Goal: Task Accomplishment & Management: Complete application form

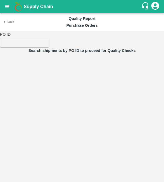
drag, startPoint x: 8, startPoint y: 4, endPoint x: 2, endPoint y: 4, distance: 5.3
click at [2, 4] on button "open drawer" at bounding box center [7, 7] width 12 height 12
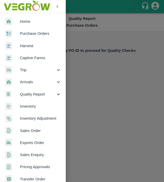
click at [2, 4] on img at bounding box center [26, 6] width 49 height 16
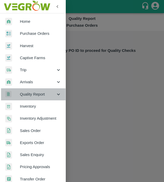
click at [54, 94] on span "Quality Report" at bounding box center [38, 95] width 36 height 6
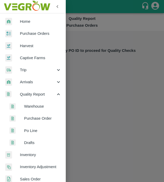
click at [55, 109] on span "Warehouse" at bounding box center [42, 107] width 37 height 6
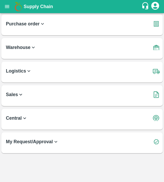
click at [72, 49] on h6 "Warehouse" at bounding box center [84, 45] width 156 height 15
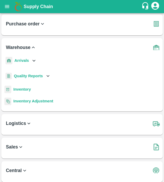
click at [54, 76] on div "Quality Reports" at bounding box center [81, 78] width 156 height 15
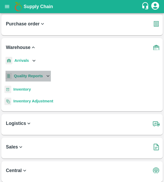
click at [42, 73] on p "Quality Reports" at bounding box center [28, 76] width 29 height 6
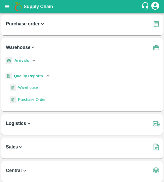
click at [43, 85] on li "Warehouse" at bounding box center [30, 88] width 42 height 12
click at [43, 88] on li "Warehouse" at bounding box center [30, 88] width 42 height 12
click at [31, 88] on span "Warehouse" at bounding box center [28, 88] width 20 height 6
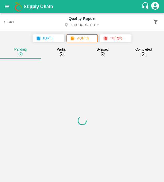
click at [31, 88] on main "Back Quality Report Tembhurni PH IQR ( 0 ) AQR ( 0 ) DQR ( 0 ) Pending ( 0 ) Pa…" at bounding box center [82, 97] width 164 height 169
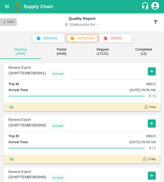
click at [11, 22] on button "Back" at bounding box center [8, 22] width 17 height 8
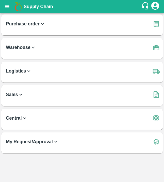
click at [28, 47] on b "Warehouse" at bounding box center [21, 47] width 30 height 7
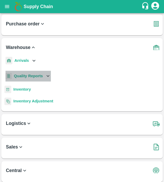
click at [30, 75] on b "Quality Reports" at bounding box center [28, 76] width 29 height 4
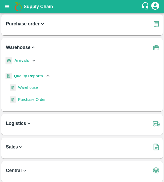
click at [33, 97] on span "Purchase Order" at bounding box center [32, 100] width 28 height 6
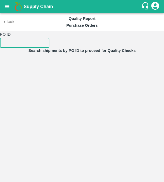
click at [21, 43] on input "number" at bounding box center [24, 43] width 49 height 10
paste input "360523"
click at [21, 43] on input "360523" at bounding box center [24, 43] width 49 height 10
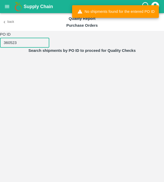
type input "360523"
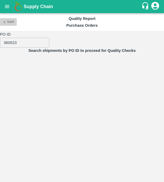
drag, startPoint x: 13, startPoint y: 23, endPoint x: 10, endPoint y: 22, distance: 3.0
click at [10, 22] on button "Back" at bounding box center [8, 22] width 17 height 8
click at [11, 21] on button "Back" at bounding box center [8, 22] width 17 height 8
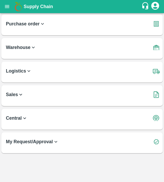
click at [39, 47] on h6 "Warehouse" at bounding box center [84, 45] width 156 height 15
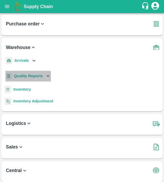
click at [41, 76] on b "Quality Reports" at bounding box center [28, 76] width 29 height 4
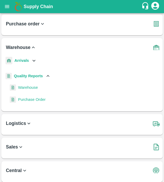
click at [39, 98] on span "Purchase Order" at bounding box center [32, 100] width 28 height 6
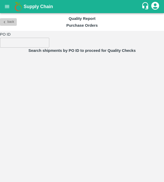
click at [9, 20] on button "Back" at bounding box center [8, 22] width 17 height 8
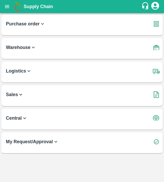
click at [27, 46] on b "Warehouse" at bounding box center [21, 47] width 30 height 7
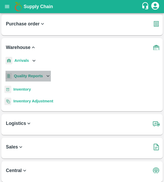
click at [35, 75] on b "Quality Reports" at bounding box center [28, 76] width 29 height 4
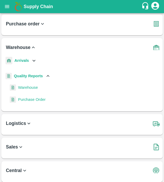
click at [35, 86] on span "Warehouse" at bounding box center [28, 88] width 20 height 6
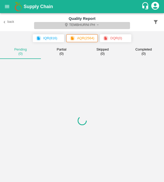
click at [90, 23] on button "Tembhurni PH" at bounding box center [82, 25] width 96 height 7
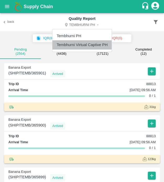
click at [89, 42] on li "Tembhurni Virtual Captive PH" at bounding box center [82, 44] width 59 height 9
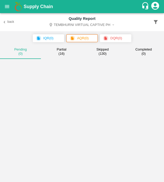
click at [120, 38] on p "DQR ( 0 )" at bounding box center [117, 38] width 12 height 5
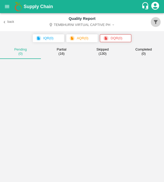
click at [155, 22] on icon "button" at bounding box center [156, 22] width 4 height 4
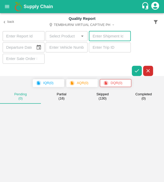
click at [109, 39] on input "number" at bounding box center [110, 36] width 42 height 10
paste input "360517"
click at [109, 39] on input "360517" at bounding box center [110, 36] width 42 height 10
type input "360517"
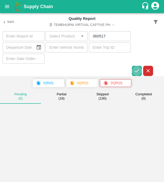
click at [136, 69] on icon "button" at bounding box center [137, 71] width 6 height 6
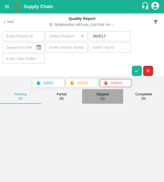
click at [97, 98] on div "Skipped ( 1 )" at bounding box center [103, 96] width 12 height 9
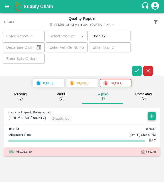
click at [151, 115] on icon "button" at bounding box center [152, 116] width 6 height 6
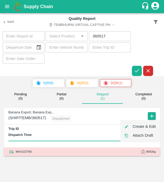
click at [146, 121] on ul "Create & Edit Attach Draft" at bounding box center [141, 131] width 40 height 22
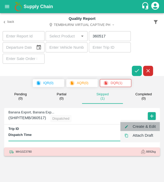
click at [146, 127] on li "Create & Edit" at bounding box center [141, 126] width 40 height 9
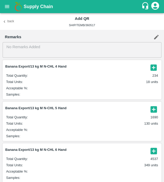
click at [154, 105] on icon "button" at bounding box center [154, 109] width 9 height 9
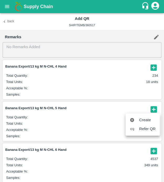
click at [151, 67] on div at bounding box center [82, 91] width 164 height 182
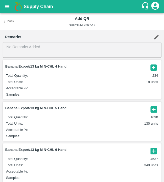
click at [151, 67] on icon "button" at bounding box center [154, 68] width 6 height 6
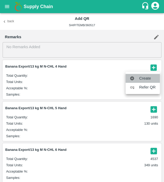
click at [145, 79] on span "Create" at bounding box center [147, 79] width 17 height 6
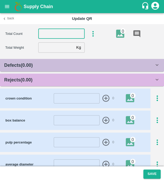
click at [62, 34] on input "number" at bounding box center [61, 34] width 46 height 10
type input "4"
click at [59, 53] on input "number" at bounding box center [56, 48] width 36 height 10
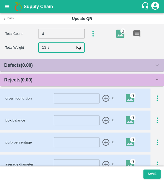
type input "13.3"
click at [69, 81] on div "Rejects ( 0.00 )" at bounding box center [79, 79] width 150 height 7
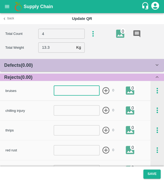
click at [78, 92] on input "number" at bounding box center [77, 91] width 46 height 10
type input "1"
click at [106, 89] on icon "button" at bounding box center [106, 91] width 9 height 9
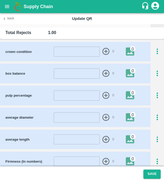
scroll to position [251, 0]
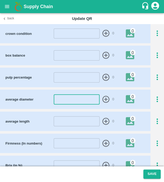
click at [70, 97] on input "number" at bounding box center [77, 100] width 46 height 10
type input "44"
click at [104, 98] on icon "button" at bounding box center [106, 99] width 9 height 9
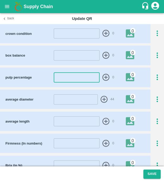
click at [79, 78] on input "number" at bounding box center [77, 77] width 46 height 10
type input "24"
click at [104, 77] on icon "button" at bounding box center [106, 77] width 7 height 7
click at [156, 73] on icon "button" at bounding box center [157, 77] width 9 height 9
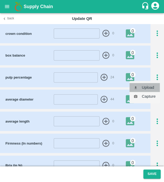
click at [150, 84] on li "Upload" at bounding box center [145, 87] width 30 height 9
type input "C:\fakepath\IMG_20250502_141722.jpg"
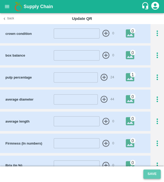
click at [147, 174] on button "Save" at bounding box center [152, 174] width 17 height 9
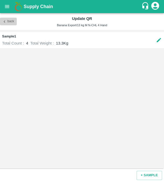
click at [6, 18] on button "Back" at bounding box center [8, 22] width 17 height 8
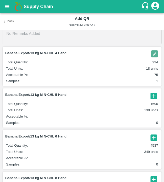
scroll to position [14, 0]
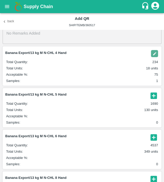
click at [151, 94] on icon "button" at bounding box center [154, 96] width 6 height 6
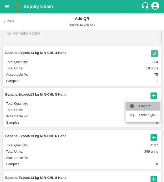
click at [144, 109] on span "Create" at bounding box center [147, 106] width 17 height 6
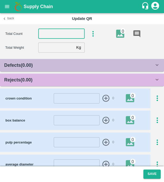
click at [52, 32] on input "number" at bounding box center [61, 34] width 46 height 10
type input "5"
click at [49, 50] on input "number" at bounding box center [56, 48] width 36 height 10
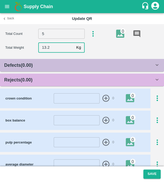
type input "13.2"
click at [56, 75] on div "Rejects ( 0.00 )" at bounding box center [82, 80] width 164 height 13
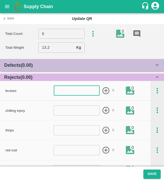
click at [64, 90] on input "number" at bounding box center [77, 91] width 46 height 10
type input "1"
click at [106, 90] on icon "button" at bounding box center [106, 91] width 9 height 9
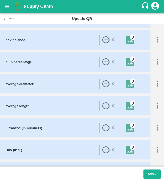
scroll to position [299, 0]
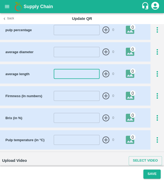
click at [77, 75] on input "number" at bounding box center [77, 74] width 46 height 10
type input "24"
click at [104, 74] on icon "button" at bounding box center [106, 74] width 9 height 9
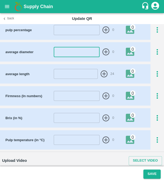
click at [82, 50] on input "number" at bounding box center [77, 52] width 46 height 10
type input "45"
click at [103, 50] on icon "button" at bounding box center [106, 52] width 9 height 9
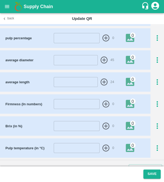
scroll to position [290, 0]
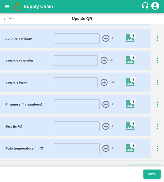
click at [156, 34] on icon "button" at bounding box center [157, 38] width 9 height 9
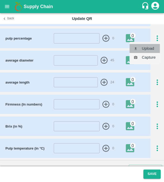
click at [156, 49] on li "Upload" at bounding box center [145, 48] width 30 height 9
type input "C:\fakepath\IMG_20250502_141722.jpg"
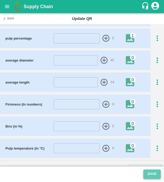
click at [147, 171] on button "Save" at bounding box center [152, 174] width 17 height 9
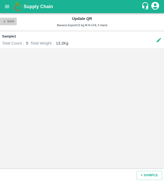
click at [16, 23] on button "Back" at bounding box center [8, 22] width 17 height 8
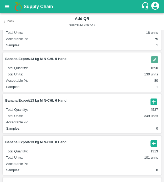
scroll to position [53, 0]
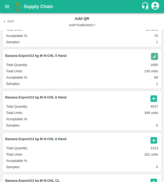
click at [152, 104] on article "Banana Export/13 kg M N-CHL 6 Hand Total Quantity : 4537 Total Units : 349 unit…" at bounding box center [82, 110] width 159 height 39
click at [151, 98] on icon "button" at bounding box center [154, 99] width 9 height 9
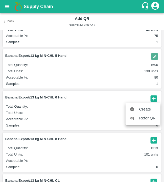
click at [151, 103] on ul "Create Refer QR" at bounding box center [143, 114] width 34 height 22
click at [150, 112] on span "Create" at bounding box center [147, 110] width 17 height 6
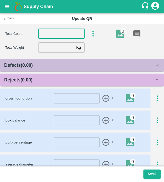
click at [54, 31] on input "number" at bounding box center [61, 34] width 46 height 10
type input "6"
click at [57, 48] on input "number" at bounding box center [56, 48] width 36 height 10
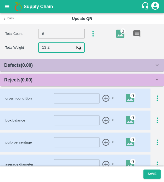
type input "13.2"
click at [73, 84] on div "Rejects ( 0.00 )" at bounding box center [82, 80] width 164 height 13
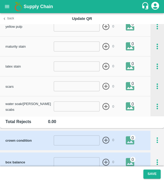
scroll to position [157, 0]
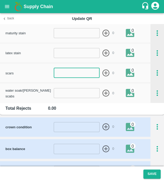
click at [85, 71] on input "number" at bounding box center [77, 73] width 46 height 10
type input "1"
click at [105, 71] on icon "button" at bounding box center [106, 72] width 7 height 7
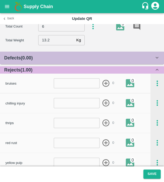
scroll to position [0, 0]
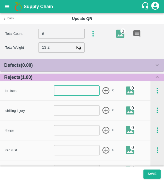
click at [76, 91] on input "number" at bounding box center [77, 91] width 46 height 10
type input "1"
click at [103, 88] on icon "button" at bounding box center [106, 90] width 7 height 7
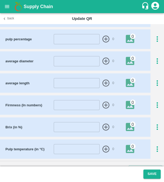
scroll to position [299, 0]
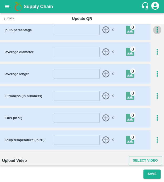
click at [158, 28] on icon "button" at bounding box center [157, 30] width 9 height 9
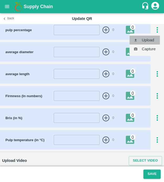
click at [156, 40] on li "Upload" at bounding box center [145, 40] width 30 height 9
type input "C:\fakepath\IMG_20250502_141722.jpg"
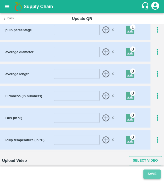
click at [151, 177] on button "Save" at bounding box center [152, 174] width 17 height 9
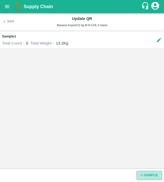
click at [147, 175] on button "+ SAMPLE" at bounding box center [149, 175] width 25 height 9
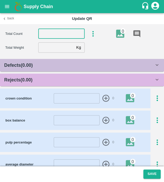
click at [56, 33] on input "number" at bounding box center [61, 34] width 46 height 10
type input "6"
click at [52, 50] on input "number" at bounding box center [56, 48] width 36 height 10
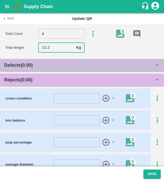
type input "13.2"
click at [59, 77] on div "Rejects ( 0.00 )" at bounding box center [79, 79] width 150 height 7
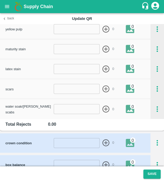
scroll to position [124, 0]
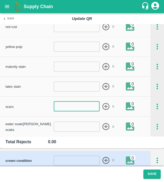
click at [71, 107] on input "number" at bounding box center [77, 107] width 46 height 10
type input "1"
click at [105, 104] on icon "button" at bounding box center [106, 106] width 9 height 9
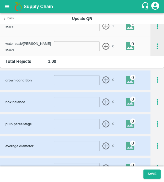
scroll to position [205, 0]
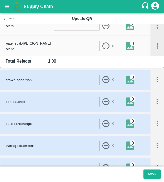
click at [156, 128] on div "pulp percentage ​ 0 0" at bounding box center [82, 123] width 164 height 19
click at [156, 121] on icon "button" at bounding box center [157, 124] width 9 height 9
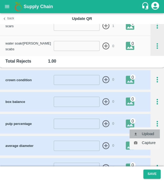
click at [152, 132] on li "Upload" at bounding box center [145, 134] width 30 height 9
type input "C:\fakepath\IMG_20250502_141722.jpg"
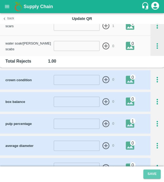
click at [155, 170] on button "Save" at bounding box center [152, 174] width 17 height 9
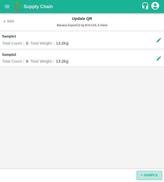
click at [155, 180] on button "+ SAMPLE" at bounding box center [149, 175] width 25 height 9
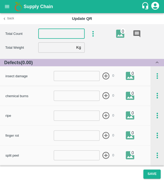
click at [60, 33] on input "number" at bounding box center [61, 34] width 46 height 10
type input "6"
click at [57, 46] on input "number" at bounding box center [56, 48] width 36 height 10
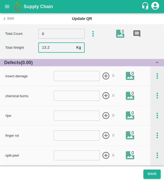
click at [60, 49] on input "13.2" at bounding box center [56, 48] width 36 height 10
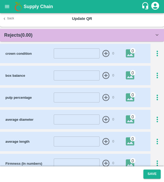
scroll to position [569, 0]
type input "13.4"
click at [155, 99] on icon "button" at bounding box center [157, 97] width 9 height 9
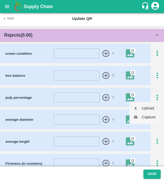
click at [152, 108] on li "Upload" at bounding box center [145, 108] width 30 height 9
type input "C:\fakepath\IMG_20250502_141722.jpg"
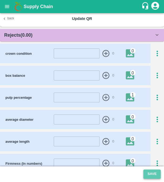
click at [150, 171] on button "Save" at bounding box center [152, 174] width 17 height 9
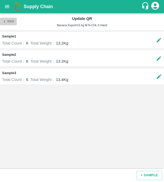
click at [9, 21] on button "Back" at bounding box center [8, 22] width 17 height 8
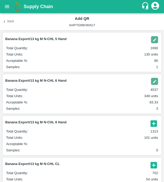
scroll to position [71, 0]
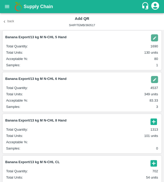
click at [154, 120] on icon "button" at bounding box center [154, 122] width 6 height 6
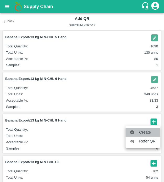
click at [145, 131] on span "Create" at bounding box center [147, 133] width 17 height 6
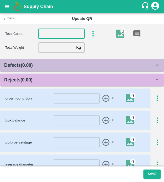
click at [55, 33] on input "number" at bounding box center [61, 34] width 46 height 10
type input "8"
click at [56, 46] on input "number" at bounding box center [56, 48] width 36 height 10
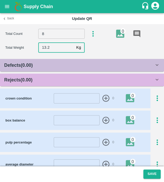
type input "13.2"
click at [69, 78] on div "Rejects ( 0.00 )" at bounding box center [79, 79] width 150 height 7
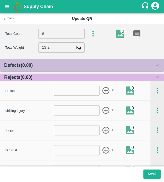
scroll to position [3, 0]
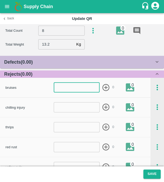
click at [80, 92] on input "number" at bounding box center [77, 88] width 46 height 10
type input "1"
click at [105, 88] on icon "button" at bounding box center [106, 87] width 7 height 7
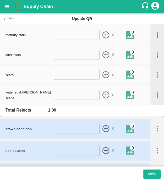
scroll to position [158, 0]
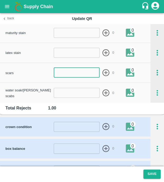
click at [73, 72] on input "number" at bounding box center [77, 73] width 46 height 10
type input "1"
click at [108, 72] on icon "button" at bounding box center [106, 73] width 9 height 9
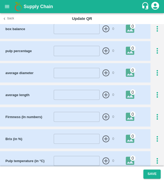
scroll to position [276, 0]
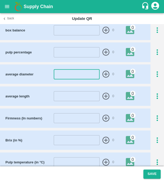
click at [85, 75] on input "number" at bounding box center [77, 74] width 46 height 10
type input "4"
click at [153, 49] on icon "button" at bounding box center [157, 52] width 9 height 9
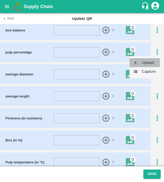
click at [151, 64] on li "Upload" at bounding box center [145, 62] width 30 height 9
type input "C:\fakepath\IMG_20250502_141722.jpg"
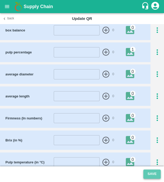
click at [155, 173] on button "Save" at bounding box center [152, 174] width 17 height 9
click at [155, 173] on span "Save" at bounding box center [152, 174] width 17 height 4
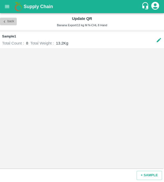
click at [7, 20] on button "Back" at bounding box center [8, 22] width 17 height 8
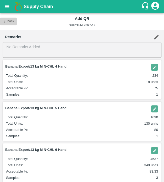
click at [9, 23] on button "Back" at bounding box center [8, 22] width 17 height 8
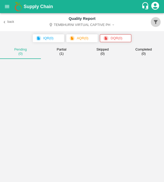
click at [156, 22] on icon "button" at bounding box center [156, 22] width 4 height 4
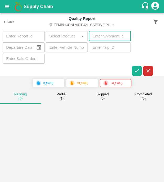
click at [100, 34] on input "number" at bounding box center [110, 36] width 42 height 10
paste input "362326"
type input "362326"
click at [135, 66] on button "button" at bounding box center [137, 71] width 10 height 10
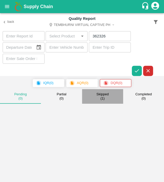
click at [100, 98] on div "Skipped ( 1 )" at bounding box center [103, 96] width 12 height 9
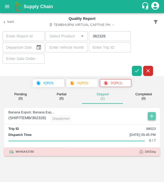
click at [152, 116] on icon "button" at bounding box center [151, 116] width 3 height 3
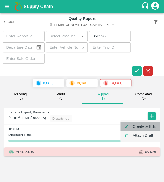
click at [151, 124] on li "Create & Edit" at bounding box center [141, 126] width 40 height 9
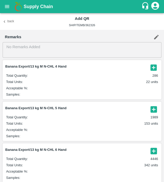
click at [154, 66] on icon "button" at bounding box center [154, 68] width 6 height 6
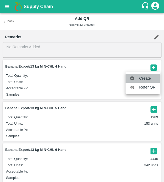
click at [145, 77] on span "Create" at bounding box center [147, 79] width 17 height 6
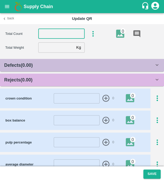
click at [56, 36] on input "number" at bounding box center [61, 34] width 46 height 10
type input "4"
click at [60, 49] on input "number" at bounding box center [56, 48] width 36 height 10
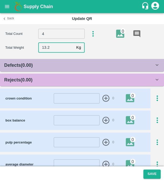
type input "13.2"
click at [68, 78] on div "Rejects ( 0.00 )" at bounding box center [79, 79] width 150 height 7
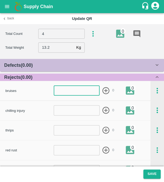
click at [71, 93] on input "number" at bounding box center [77, 91] width 46 height 10
type input "1"
click at [105, 90] on icon "button" at bounding box center [106, 91] width 9 height 9
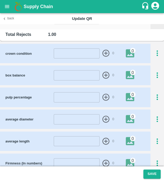
scroll to position [231, 0]
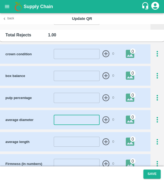
click at [72, 117] on input "number" at bounding box center [77, 120] width 46 height 10
type input "44"
drag, startPoint x: 104, startPoint y: 119, endPoint x: 80, endPoint y: 144, distance: 34.9
click at [80, 144] on div "crown condition ​ 0 0 box balance ​ 0 0 pulp percentage ​ 0 0 average diameter …" at bounding box center [82, 131] width 164 height 174
click at [80, 144] on input "number" at bounding box center [77, 142] width 46 height 10
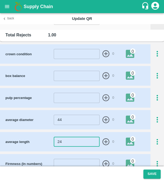
type input "24"
drag, startPoint x: 105, startPoint y: 139, endPoint x: 107, endPoint y: 118, distance: 21.1
click at [107, 118] on div "crown condition ​ 0 0 box balance ​ 0 0 pulp percentage ​ 0 0 average diameter …" at bounding box center [82, 131] width 164 height 174
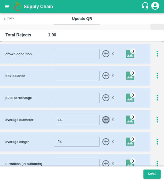
click at [107, 118] on icon "button" at bounding box center [106, 120] width 9 height 9
click at [104, 142] on icon "button" at bounding box center [106, 142] width 9 height 9
drag, startPoint x: 155, startPoint y: 97, endPoint x: 159, endPoint y: 98, distance: 4.0
click at [159, 98] on icon "button" at bounding box center [157, 98] width 9 height 9
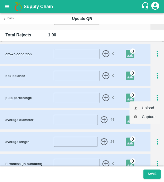
click at [159, 98] on div at bounding box center [82, 91] width 164 height 182
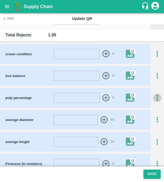
click at [155, 98] on icon "button" at bounding box center [157, 98] width 9 height 9
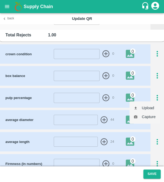
click at [155, 98] on div at bounding box center [82, 91] width 164 height 182
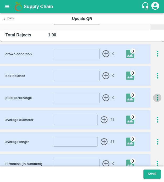
click at [155, 99] on icon "button" at bounding box center [157, 98] width 9 height 9
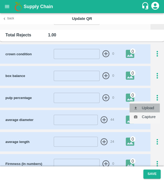
click at [150, 108] on li "Upload" at bounding box center [145, 108] width 30 height 9
type input "C:\fakepath\IMG_20250502_141722.jpg"
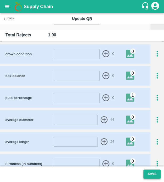
click at [151, 173] on button "Save" at bounding box center [152, 174] width 17 height 9
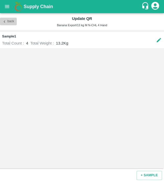
click at [14, 19] on button "Back" at bounding box center [8, 22] width 17 height 8
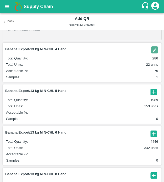
scroll to position [18, 0]
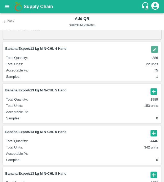
click at [151, 91] on icon "button" at bounding box center [154, 91] width 6 height 6
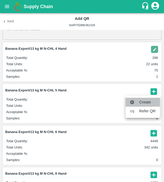
click at [150, 102] on span "Create" at bounding box center [147, 103] width 17 height 6
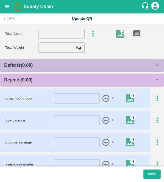
click at [60, 28] on section "Total Count ​ 0 Total Weight Kg ​" at bounding box center [82, 40] width 164 height 33
click at [60, 34] on input "number" at bounding box center [61, 34] width 46 height 10
type input "5"
click at [55, 49] on input "number" at bounding box center [56, 48] width 36 height 10
type input "13.1"
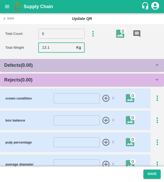
click at [64, 78] on div "Rejects ( 0.00 )" at bounding box center [79, 79] width 150 height 7
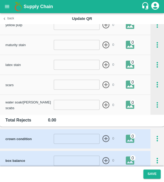
scroll to position [142, 0]
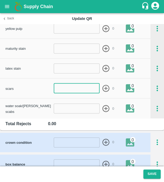
click at [77, 91] on input "number" at bounding box center [77, 88] width 46 height 10
type input "1"
click at [101, 92] on form "1 ​ 0" at bounding box center [84, 88] width 60 height 10
click at [105, 87] on icon "button" at bounding box center [106, 88] width 7 height 7
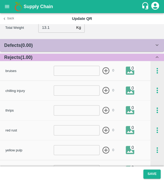
scroll to position [14, 0]
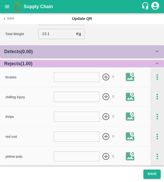
click at [82, 75] on input "number" at bounding box center [77, 77] width 46 height 10
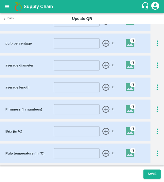
scroll to position [292, 0]
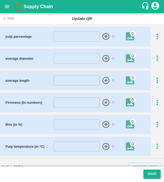
click at [74, 55] on input "number" at bounding box center [77, 59] width 46 height 10
type input "44"
drag, startPoint x: 106, startPoint y: 55, endPoint x: 83, endPoint y: 83, distance: 36.9
click at [83, 83] on div "crown condition ​ 0 0 box balance ​ 0 0 pulp percentage ​ 0 0 average diameter …" at bounding box center [82, 70] width 164 height 174
click at [83, 83] on input "number" at bounding box center [77, 81] width 46 height 10
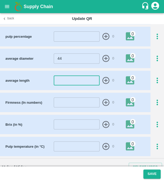
click at [83, 83] on input "number" at bounding box center [77, 81] width 46 height 10
type input "25"
click at [106, 77] on icon "button" at bounding box center [106, 80] width 9 height 9
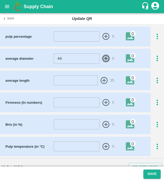
click at [104, 55] on icon "button" at bounding box center [106, 58] width 7 height 7
click at [159, 35] on icon "button" at bounding box center [157, 36] width 9 height 9
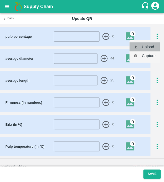
click at [151, 45] on li "Upload" at bounding box center [145, 47] width 30 height 9
type input "C:\fakepath\IMG_20250502_141722.jpg"
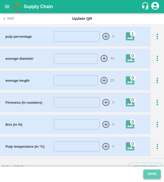
click at [151, 173] on button "Save" at bounding box center [152, 174] width 17 height 9
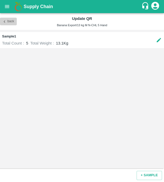
click at [14, 21] on button "Back" at bounding box center [8, 22] width 17 height 8
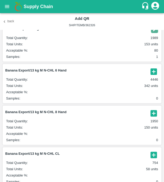
scroll to position [80, 0]
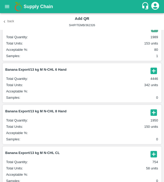
click at [151, 72] on icon "button" at bounding box center [154, 71] width 6 height 6
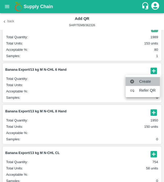
click at [148, 81] on span "Create" at bounding box center [147, 82] width 17 height 6
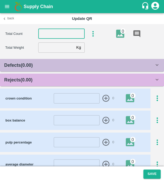
click at [63, 32] on input "number" at bounding box center [61, 34] width 46 height 10
type input "6"
click at [57, 49] on input "number" at bounding box center [56, 48] width 36 height 10
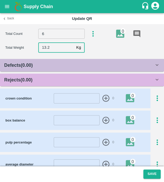
type input "13.2"
click at [62, 78] on div "Rejects ( 0.00 )" at bounding box center [79, 79] width 150 height 7
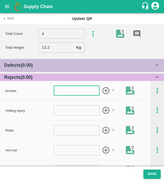
click at [78, 92] on input "number" at bounding box center [77, 91] width 46 height 10
type input "1"
click at [103, 90] on icon "button" at bounding box center [106, 91] width 9 height 9
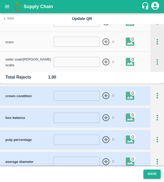
scroll to position [209, 0]
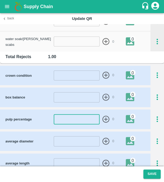
click at [85, 116] on input "number" at bounding box center [77, 119] width 46 height 10
type input "2"
click at [80, 143] on input "number" at bounding box center [77, 142] width 46 height 10
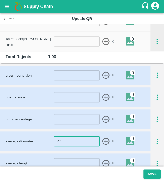
type input "44"
click at [105, 140] on icon "button" at bounding box center [106, 141] width 9 height 9
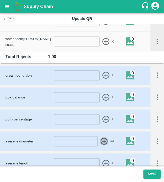
click at [105, 140] on icon "button" at bounding box center [104, 141] width 9 height 9
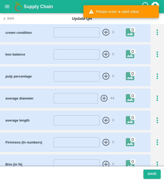
scroll to position [254, 0]
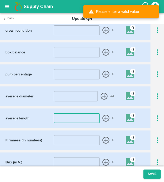
click at [83, 116] on input "number" at bounding box center [77, 118] width 46 height 10
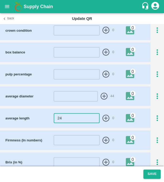
type input "24"
click at [105, 118] on icon "button" at bounding box center [106, 118] width 9 height 9
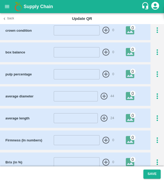
drag, startPoint x: 158, startPoint y: 74, endPoint x: 155, endPoint y: 76, distance: 3.4
click at [155, 76] on icon "button" at bounding box center [157, 74] width 9 height 9
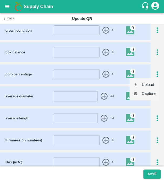
click at [155, 76] on div at bounding box center [82, 91] width 164 height 182
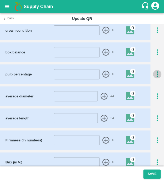
click at [155, 76] on icon "button" at bounding box center [157, 74] width 9 height 9
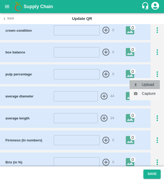
click at [153, 83] on li "Upload" at bounding box center [145, 84] width 30 height 9
type input "C:\fakepath\IMG_20250502_141722.jpg"
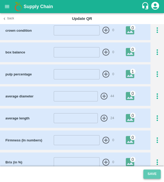
click at [148, 178] on button "Save" at bounding box center [152, 174] width 17 height 9
click at [148, 178] on footer "Save" at bounding box center [82, 175] width 164 height 16
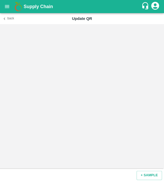
click at [13, 24] on div "Back Update QR" at bounding box center [82, 18] width 164 height 11
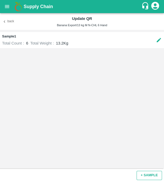
click at [154, 179] on button "+ SAMPLE" at bounding box center [149, 175] width 25 height 9
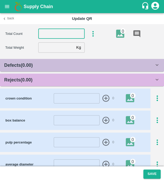
click at [61, 34] on input "number" at bounding box center [61, 34] width 46 height 10
type input "6"
click at [60, 50] on input "number" at bounding box center [56, 48] width 36 height 10
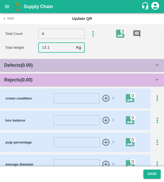
type input "13.1"
click at [68, 77] on div "Rejects ( 0.00 )" at bounding box center [79, 79] width 150 height 7
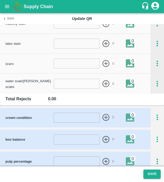
scroll to position [167, 0]
click at [80, 62] on input "number" at bounding box center [77, 64] width 46 height 10
type input "1"
click at [108, 61] on icon "button" at bounding box center [106, 63] width 9 height 9
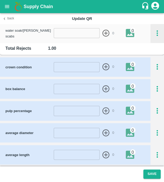
scroll to position [222, 0]
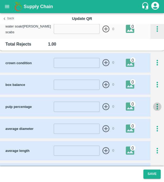
click at [154, 107] on icon "button" at bounding box center [157, 107] width 9 height 9
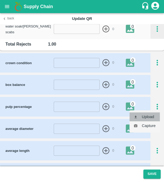
click at [152, 114] on li "Upload" at bounding box center [145, 117] width 30 height 9
type input "C:\fakepath\IMG_20250502_141722.jpg"
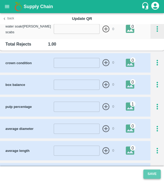
click at [151, 174] on button "Save" at bounding box center [152, 174] width 17 height 9
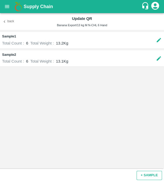
drag, startPoint x: 144, startPoint y: 172, endPoint x: 142, endPoint y: 177, distance: 4.5
click at [142, 177] on button "+ SAMPLE" at bounding box center [149, 175] width 25 height 9
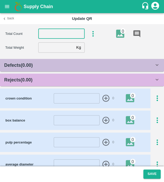
click at [58, 38] on input "number" at bounding box center [61, 34] width 46 height 10
type input "6"
click at [59, 46] on input "number" at bounding box center [56, 48] width 36 height 10
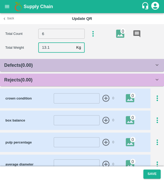
type input "13.1"
click at [68, 77] on div "Rejects ( 0.00 )" at bounding box center [79, 79] width 150 height 7
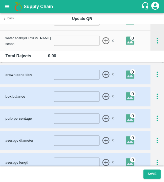
scroll to position [211, 0]
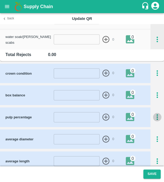
click at [155, 117] on icon "button" at bounding box center [157, 117] width 9 height 9
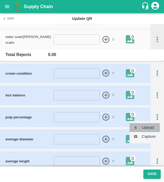
click at [147, 131] on li "Upload" at bounding box center [145, 127] width 30 height 9
type input "C:\fakepath\IMG_20250502_141722.jpg"
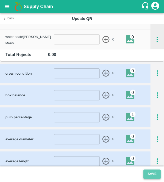
click at [149, 176] on button "Save" at bounding box center [152, 174] width 17 height 9
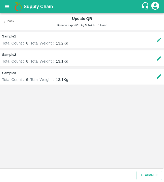
click at [13, 22] on button "Back" at bounding box center [8, 22] width 17 height 8
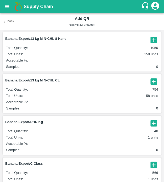
scroll to position [153, 0]
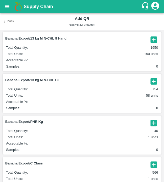
click at [152, 37] on icon "button" at bounding box center [154, 39] width 6 height 6
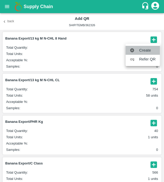
click at [147, 51] on span "Create" at bounding box center [147, 51] width 17 height 6
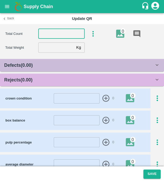
click at [52, 37] on input "number" at bounding box center [61, 34] width 46 height 10
type input "8"
click at [51, 52] on input "number" at bounding box center [56, 48] width 36 height 10
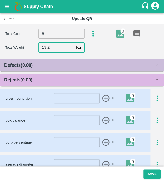
type input "13.2"
click at [91, 79] on div "Rejects ( 0.00 )" at bounding box center [79, 79] width 150 height 7
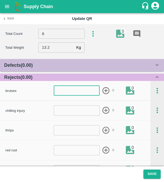
click at [87, 91] on input "number" at bounding box center [77, 91] width 46 height 10
type input "1"
click at [106, 88] on icon "button" at bounding box center [106, 91] width 9 height 9
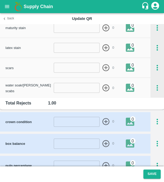
scroll to position [162, 0]
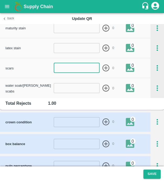
click at [82, 68] on input "number" at bounding box center [77, 68] width 46 height 10
type input "1"
click at [107, 65] on icon "button" at bounding box center [106, 67] width 7 height 7
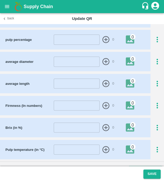
scroll to position [299, 0]
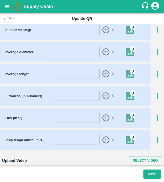
click at [154, 33] on icon "button" at bounding box center [157, 30] width 9 height 9
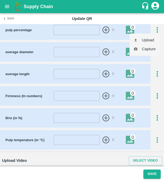
click at [151, 39] on li "Upload" at bounding box center [145, 40] width 30 height 9
type input "C:\fakepath\IMG_20250502_141722.jpg"
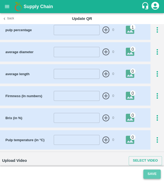
click at [148, 178] on button "Save" at bounding box center [152, 174] width 17 height 9
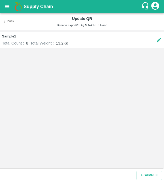
click at [3, 17] on div "Back Update QR Banana Export/13 kg M N-CHL 8 Hand" at bounding box center [82, 21] width 164 height 17
click at [4, 21] on icon "button" at bounding box center [5, 21] width 2 height 2
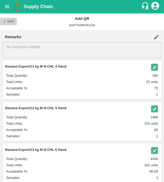
click at [4, 24] on button "Back" at bounding box center [8, 22] width 17 height 8
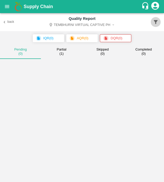
click at [155, 21] on icon "button" at bounding box center [156, 22] width 4 height 4
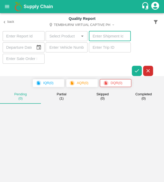
click at [105, 36] on input "number" at bounding box center [110, 36] width 42 height 10
paste input "362311"
type input "362311"
click at [138, 69] on icon "button" at bounding box center [137, 71] width 6 height 6
click at [101, 99] on small "( 1 )" at bounding box center [103, 99] width 4 height 4
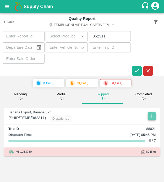
click at [152, 114] on icon "button" at bounding box center [152, 116] width 6 height 6
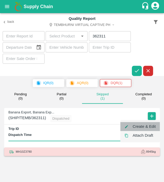
click at [149, 125] on li "Create & Edit" at bounding box center [141, 126] width 40 height 9
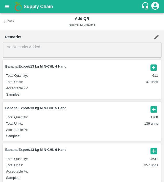
click at [152, 68] on icon "button" at bounding box center [154, 68] width 6 height 6
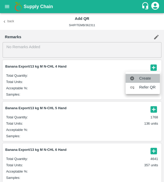
click at [148, 76] on span "Create" at bounding box center [147, 79] width 17 height 6
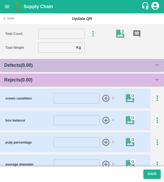
click at [48, 34] on input "number" at bounding box center [61, 34] width 46 height 10
type input "4"
click at [50, 51] on input "number" at bounding box center [56, 48] width 36 height 10
type input "13.1"
click at [49, 82] on div "Rejects ( 0.00 )" at bounding box center [79, 79] width 150 height 7
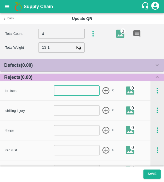
click at [65, 93] on input "number" at bounding box center [77, 91] width 46 height 10
type input "1"
click at [106, 87] on icon "button" at bounding box center [106, 90] width 7 height 7
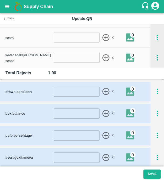
scroll to position [238, 0]
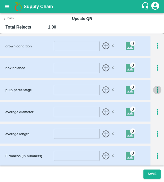
click at [157, 89] on icon "button" at bounding box center [157, 90] width 9 height 9
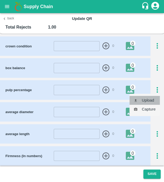
click at [153, 99] on li "Upload" at bounding box center [145, 100] width 30 height 9
type input "C:\fakepath\IMG_20250505_125631.jpg"
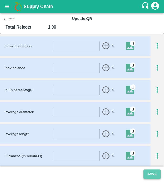
click at [152, 175] on button "Save" at bounding box center [152, 174] width 17 height 9
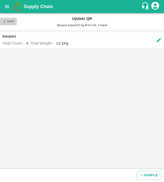
click at [10, 23] on button "Back" at bounding box center [8, 22] width 17 height 8
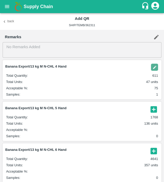
drag, startPoint x: 151, startPoint y: 110, endPoint x: 154, endPoint y: 108, distance: 2.8
click at [154, 108] on icon "button" at bounding box center [154, 109] width 6 height 6
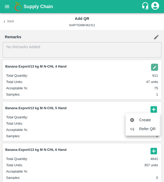
click at [154, 108] on div at bounding box center [82, 91] width 164 height 182
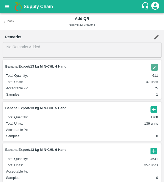
click at [152, 112] on icon "button" at bounding box center [154, 109] width 6 height 6
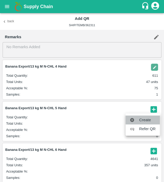
click at [149, 121] on span "Create" at bounding box center [147, 120] width 17 height 6
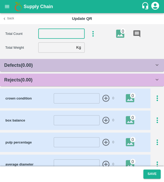
click at [58, 35] on input "number" at bounding box center [61, 34] width 46 height 10
type input "5"
click at [57, 47] on input "number" at bounding box center [56, 48] width 36 height 10
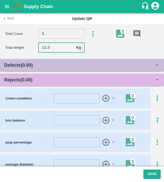
type input "13.3"
click at [56, 78] on div "Rejects ( 0.00 )" at bounding box center [79, 79] width 150 height 7
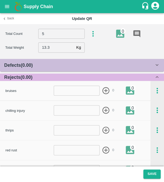
click at [70, 151] on input "number" at bounding box center [77, 150] width 46 height 10
type input "1"
click at [109, 150] on icon "button" at bounding box center [106, 150] width 9 height 9
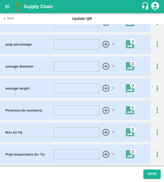
scroll to position [299, 0]
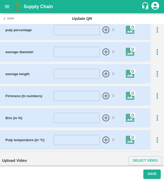
click at [163, 28] on div at bounding box center [158, 30] width 14 height 9
click at [157, 27] on icon "button" at bounding box center [157, 30] width 9 height 9
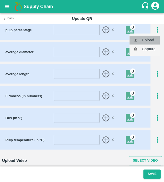
click at [151, 40] on li "Upload" at bounding box center [145, 40] width 30 height 9
type input "C:\fakepath\IMG_20250505_125631.jpg"
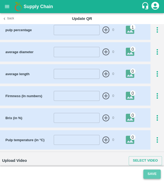
click at [154, 176] on button "Save" at bounding box center [152, 174] width 17 height 9
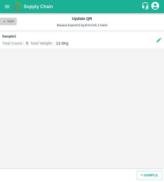
click at [6, 21] on icon "button" at bounding box center [4, 21] width 5 height 5
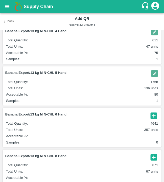
scroll to position [35, 0]
click at [152, 115] on icon "button" at bounding box center [154, 116] width 6 height 6
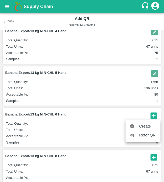
click at [146, 125] on span "Create" at bounding box center [147, 127] width 17 height 6
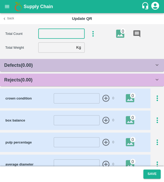
click at [70, 32] on input "number" at bounding box center [61, 34] width 46 height 10
type input "6"
click at [60, 51] on input "number" at bounding box center [56, 48] width 36 height 10
click at [57, 49] on input "number" at bounding box center [56, 48] width 36 height 10
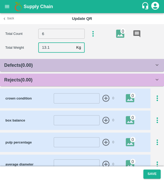
type input "13.1"
click at [54, 77] on div "Rejects ( 0.00 )" at bounding box center [79, 79] width 150 height 7
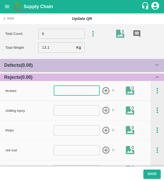
click at [72, 93] on input "number" at bounding box center [77, 91] width 46 height 10
type input "1"
click at [105, 89] on icon "button" at bounding box center [106, 90] width 7 height 7
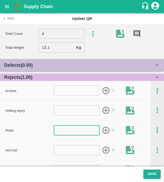
click at [82, 131] on input "number" at bounding box center [77, 130] width 46 height 10
type input "1"
click at [105, 131] on icon "button" at bounding box center [106, 130] width 9 height 9
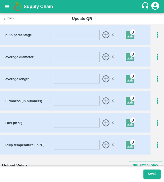
scroll to position [287, 0]
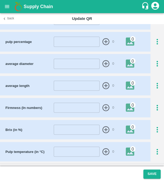
click at [155, 39] on icon "button" at bounding box center [157, 42] width 9 height 9
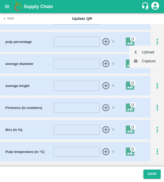
click at [153, 55] on li "Upload" at bounding box center [145, 52] width 30 height 9
type input "C:\fakepath\IMG_20250505_125631.jpg"
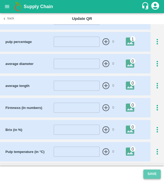
click at [157, 171] on button "Save" at bounding box center [152, 174] width 17 height 9
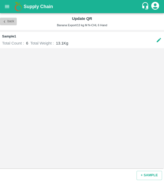
click at [4, 22] on icon "button" at bounding box center [5, 21] width 2 height 2
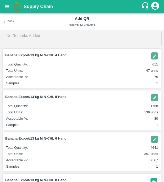
scroll to position [12, 0]
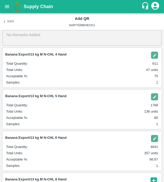
click at [152, 138] on img "button" at bounding box center [154, 138] width 7 height 7
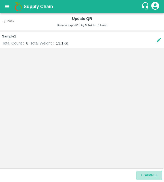
click at [152, 176] on button "+ SAMPLE" at bounding box center [149, 175] width 25 height 9
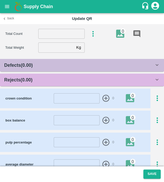
click at [58, 39] on div "Total Count ​ 0" at bounding box center [84, 33] width 159 height 11
click at [58, 36] on input "number" at bounding box center [61, 34] width 46 height 10
type input "6"
click at [54, 53] on section "Total Count 6 ​ 0 Total Weight Kg ​" at bounding box center [82, 40] width 164 height 33
click at [53, 46] on input "number" at bounding box center [56, 48] width 36 height 10
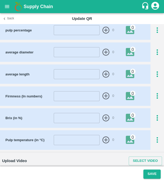
scroll to position [113, 0]
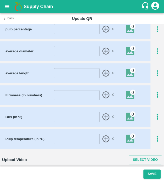
type input "13.2"
click at [159, 26] on icon "button" at bounding box center [157, 29] width 9 height 9
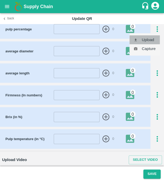
click at [154, 36] on li "Upload" at bounding box center [145, 39] width 30 height 9
type input "C:\fakepath\IMG_20250505_125631.jpg"
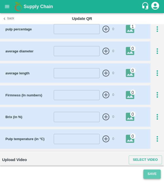
click at [153, 174] on button "Save" at bounding box center [152, 174] width 17 height 9
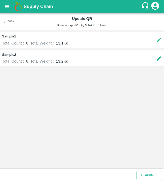
click at [148, 172] on button "+ SAMPLE" at bounding box center [149, 175] width 25 height 9
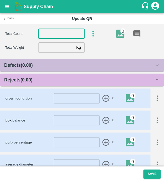
click at [63, 36] on input "number" at bounding box center [61, 34] width 46 height 10
type input "6"
click at [60, 50] on input "number" at bounding box center [56, 48] width 36 height 10
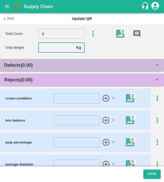
click at [60, 50] on input "number" at bounding box center [56, 48] width 36 height 10
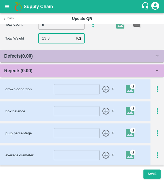
scroll to position [9, 0]
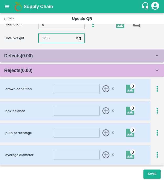
type input "13.3"
click at [155, 135] on icon "button" at bounding box center [157, 133] width 9 height 9
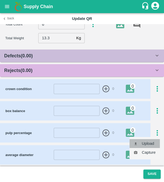
click at [152, 143] on li "Upload" at bounding box center [145, 143] width 30 height 9
type input "C:\fakepath\IMG_20250505_125631.jpg"
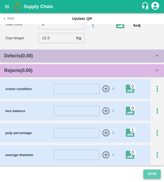
click at [155, 174] on button "Save" at bounding box center [152, 174] width 17 height 9
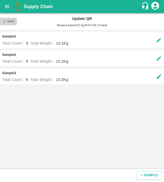
click at [12, 20] on button "Back" at bounding box center [8, 22] width 17 height 8
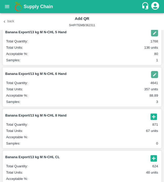
scroll to position [77, 0]
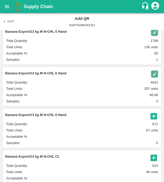
click at [151, 116] on icon "button" at bounding box center [154, 116] width 9 height 9
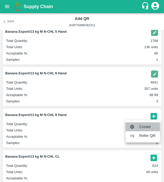
click at [147, 126] on span "Create" at bounding box center [147, 127] width 17 height 6
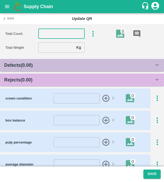
drag, startPoint x: 59, startPoint y: 34, endPoint x: 56, endPoint y: 39, distance: 5.4
click at [56, 39] on div "Total Count ​ 0" at bounding box center [84, 33] width 159 height 11
type input "8"
click at [60, 50] on input "number" at bounding box center [56, 48] width 36 height 10
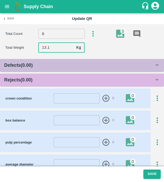
type input "13.1"
click at [68, 78] on div "Rejects ( 0.00 )" at bounding box center [79, 79] width 150 height 7
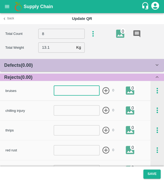
click at [72, 95] on input "number" at bounding box center [77, 91] width 46 height 10
type input "2"
drag, startPoint x: 107, startPoint y: 89, endPoint x: 106, endPoint y: 91, distance: 2.7
click at [106, 91] on icon "button" at bounding box center [106, 91] width 9 height 9
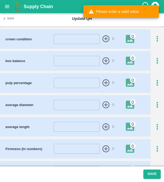
scroll to position [246, 0]
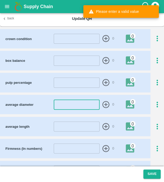
click at [80, 108] on input "number" at bounding box center [77, 105] width 46 height 10
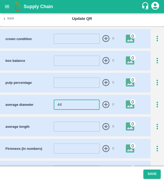
type input "44"
click at [154, 81] on icon "button" at bounding box center [157, 82] width 9 height 9
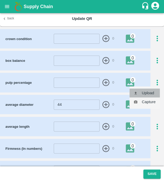
click at [150, 92] on li "Upload" at bounding box center [145, 93] width 30 height 9
type input "C:\fakepath\IMG_20250505_125631.jpg"
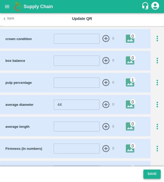
click at [156, 174] on button "Save" at bounding box center [152, 174] width 17 height 9
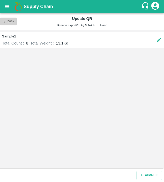
click at [3, 21] on icon "button" at bounding box center [4, 21] width 5 height 5
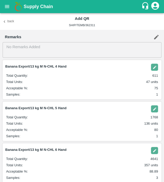
click at [8, 22] on button "Back" at bounding box center [8, 22] width 17 height 8
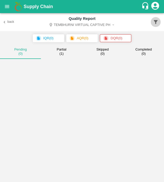
click at [156, 20] on icon "button" at bounding box center [156, 22] width 4 height 4
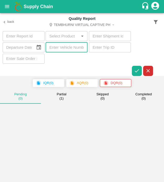
click at [75, 49] on input "text" at bounding box center [67, 48] width 42 height 10
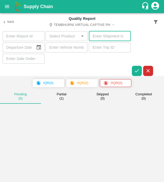
click at [110, 36] on input "number" at bounding box center [110, 36] width 42 height 10
paste input "362311"
click at [138, 69] on icon "button" at bounding box center [137, 71] width 6 height 6
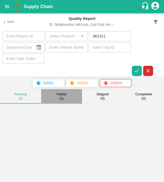
click at [63, 98] on small "( 1 )" at bounding box center [62, 99] width 4 height 4
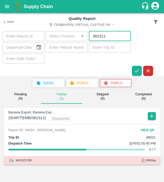
click at [111, 35] on input "362311" at bounding box center [110, 36] width 42 height 10
type input "3"
paste input "360038"
type input "360038"
click at [137, 71] on icon "button" at bounding box center [137, 71] width 6 height 6
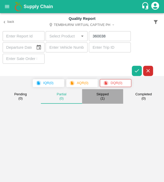
click at [104, 101] on button "Skipped ( 1 )" at bounding box center [102, 96] width 41 height 15
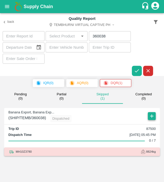
click at [153, 119] on icon "button" at bounding box center [152, 116] width 6 height 6
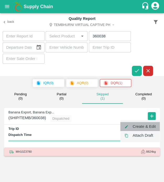
click at [151, 127] on li "Create & Edit" at bounding box center [141, 126] width 40 height 9
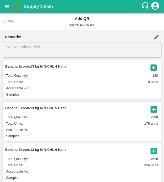
click at [154, 68] on icon "button" at bounding box center [154, 68] width 9 height 9
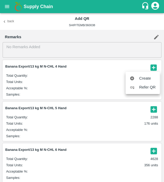
click at [152, 114] on div at bounding box center [82, 91] width 164 height 182
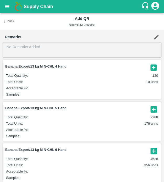
click at [153, 111] on icon "button" at bounding box center [154, 109] width 9 height 9
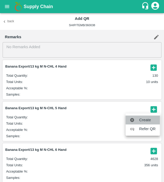
click at [152, 120] on span "Create" at bounding box center [147, 120] width 17 height 6
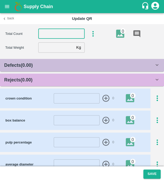
click at [65, 36] on input "number" at bounding box center [61, 34] width 46 height 10
type input "5"
click at [44, 48] on input "number" at bounding box center [56, 48] width 36 height 10
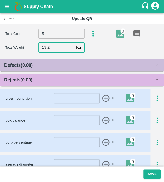
type input "13.2"
click at [51, 79] on div "Rejects ( 0.00 )" at bounding box center [79, 79] width 150 height 7
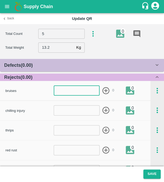
click at [63, 93] on input "number" at bounding box center [77, 91] width 46 height 10
type input "1"
click at [106, 91] on icon "button" at bounding box center [106, 90] width 7 height 7
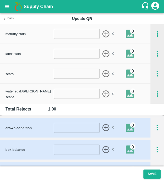
scroll to position [176, 0]
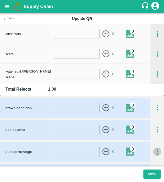
click at [156, 149] on icon "button" at bounding box center [157, 152] width 9 height 9
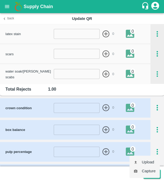
click at [154, 161] on li "Upload" at bounding box center [145, 162] width 30 height 9
type input "C:\fakepath\IMG_20250505_125631.jpg"
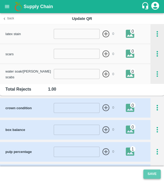
click at [152, 175] on button "Save" at bounding box center [152, 174] width 17 height 9
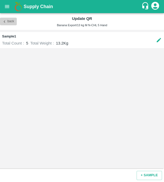
click at [8, 22] on button "Back" at bounding box center [8, 22] width 17 height 8
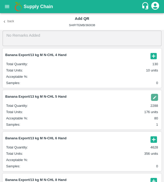
scroll to position [12, 0]
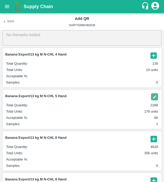
click at [151, 136] on icon "button" at bounding box center [154, 139] width 6 height 6
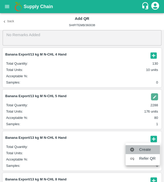
click at [142, 150] on span "Create" at bounding box center [147, 150] width 17 height 6
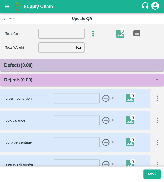
click at [62, 30] on input "number" at bounding box center [61, 34] width 46 height 10
type input "6"
click at [57, 52] on input "number" at bounding box center [56, 48] width 36 height 10
type input "13.2"
drag, startPoint x: 74, startPoint y: 79, endPoint x: 96, endPoint y: 80, distance: 22.1
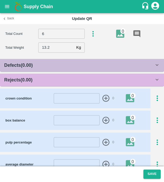
click at [96, 80] on div "Rejects ( 0.00 )" at bounding box center [79, 79] width 150 height 7
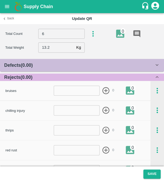
click at [96, 80] on div "Rejects ( 0.00 )" at bounding box center [79, 77] width 150 height 7
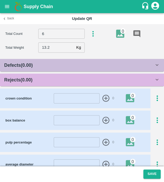
click at [96, 80] on div "Rejects ( 0.00 )" at bounding box center [79, 79] width 150 height 7
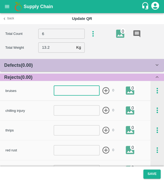
click at [90, 95] on input "number" at bounding box center [77, 91] width 46 height 10
type input "2"
click at [104, 89] on icon "button" at bounding box center [106, 91] width 9 height 9
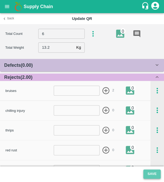
click at [148, 173] on button "Save" at bounding box center [152, 174] width 17 height 9
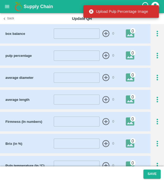
scroll to position [271, 0]
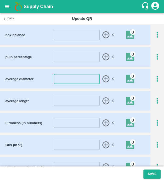
click at [63, 78] on input "number" at bounding box center [77, 79] width 46 height 10
type input "44"
click at [104, 78] on icon "button" at bounding box center [106, 79] width 7 height 7
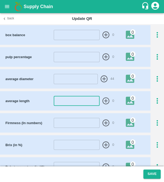
click at [77, 101] on input "number" at bounding box center [77, 101] width 46 height 10
type input "24"
click at [104, 98] on icon "button" at bounding box center [106, 101] width 9 height 9
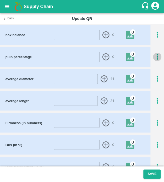
click at [159, 55] on icon "button" at bounding box center [157, 57] width 9 height 9
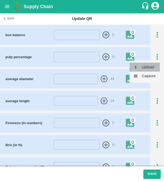
click at [151, 65] on li "Upload" at bounding box center [145, 67] width 30 height 9
type input "C:\fakepath\IMG_20250505_125631.jpg"
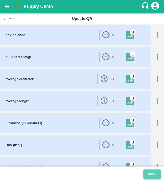
click at [154, 173] on button "Save" at bounding box center [152, 174] width 17 height 9
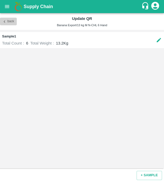
click at [7, 22] on button "Back" at bounding box center [8, 22] width 17 height 8
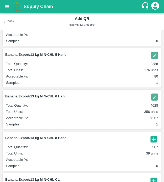
scroll to position [54, 0]
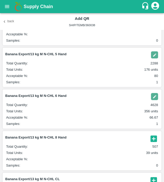
click at [154, 95] on img "button" at bounding box center [154, 96] width 7 height 7
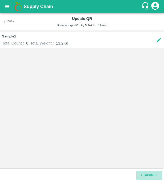
click at [156, 173] on button "+ SAMPLE" at bounding box center [149, 175] width 25 height 9
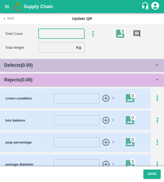
click at [63, 31] on input "number" at bounding box center [61, 34] width 46 height 10
click at [63, 35] on input "number" at bounding box center [61, 34] width 46 height 10
type input "6"
click at [63, 48] on input "number" at bounding box center [56, 48] width 36 height 10
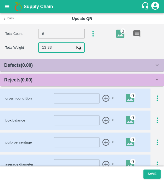
type input "13.33"
click at [57, 76] on div "Rejects ( 0.00 )" at bounding box center [79, 79] width 150 height 7
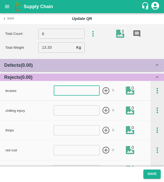
click at [64, 92] on input "number" at bounding box center [77, 91] width 46 height 10
type input "1"
click at [83, 91] on input "1" at bounding box center [77, 91] width 46 height 10
click at [87, 130] on input "number" at bounding box center [77, 130] width 46 height 10
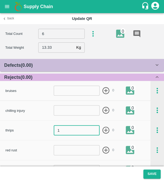
type input "1"
click at [104, 129] on icon "button" at bounding box center [106, 130] width 9 height 9
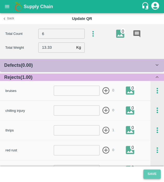
click at [151, 175] on button "Save" at bounding box center [152, 174] width 17 height 9
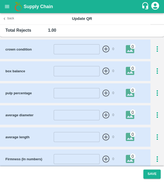
scroll to position [239, 0]
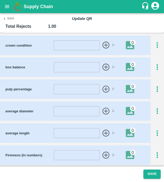
click at [155, 89] on icon "button" at bounding box center [157, 89] width 9 height 9
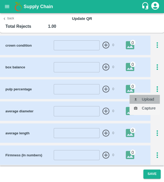
click at [151, 98] on li "Upload" at bounding box center [145, 99] width 30 height 9
type input "C:\fakepath\IMG_20250505_125631.jpg"
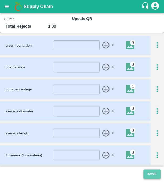
click at [149, 174] on button "Save" at bounding box center [152, 174] width 17 height 9
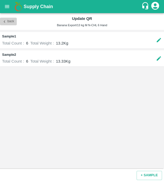
click at [8, 22] on button "Back" at bounding box center [8, 22] width 17 height 8
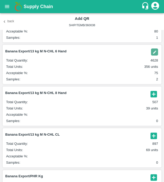
scroll to position [100, 0]
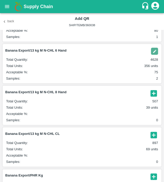
click at [153, 49] on img "button" at bounding box center [154, 51] width 7 height 7
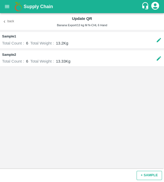
drag, startPoint x: 149, startPoint y: 176, endPoint x: 148, endPoint y: 172, distance: 3.8
click at [148, 172] on button "+ SAMPLE" at bounding box center [149, 175] width 25 height 9
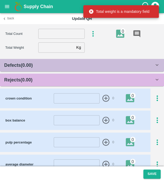
click at [43, 34] on input "number" at bounding box center [61, 34] width 46 height 10
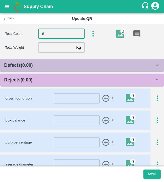
type input "6"
click at [67, 46] on input "number" at bounding box center [56, 48] width 36 height 10
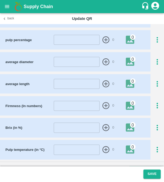
scroll to position [100, 0]
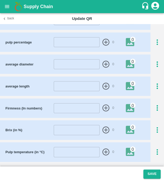
type input "13.2"
click at [155, 41] on icon "button" at bounding box center [157, 42] width 9 height 9
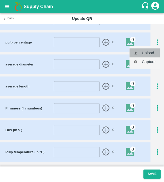
click at [155, 53] on li "Upload" at bounding box center [145, 53] width 30 height 9
type input "C:\fakepath\IMG_20250505_125631.jpg"
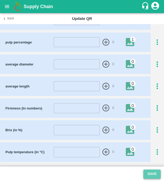
click at [148, 175] on button "Save" at bounding box center [152, 174] width 17 height 9
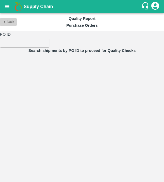
click at [8, 23] on button "Back" at bounding box center [8, 22] width 17 height 8
click at [7, 23] on button "Back" at bounding box center [8, 22] width 17 height 8
click at [6, 5] on icon "open drawer" at bounding box center [7, 7] width 6 height 6
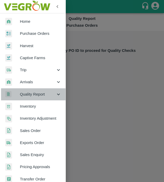
click at [50, 96] on span "Quality Report" at bounding box center [38, 95] width 36 height 6
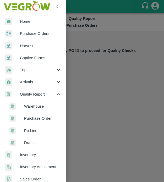
click at [50, 108] on span "Warehouse" at bounding box center [42, 107] width 37 height 6
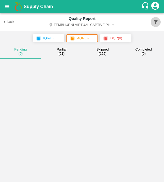
click at [156, 21] on icon "button" at bounding box center [156, 22] width 4 height 4
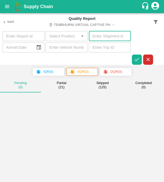
click at [103, 36] on input "number" at bounding box center [110, 36] width 42 height 10
paste input "360038"
type input "360038"
click at [138, 57] on icon "button" at bounding box center [137, 60] width 6 height 6
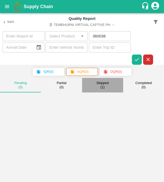
click at [102, 89] on small "( 1 )" at bounding box center [103, 87] width 4 height 4
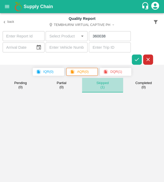
click at [103, 85] on p "Skipped" at bounding box center [103, 83] width 12 height 4
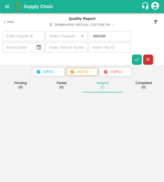
click at [118, 73] on p "DQR ( 1 )" at bounding box center [117, 71] width 12 height 5
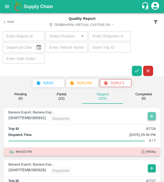
click at [149, 113] on icon "button" at bounding box center [152, 116] width 6 height 6
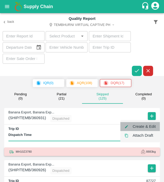
click at [144, 125] on li "Create & Edit" at bounding box center [141, 126] width 40 height 9
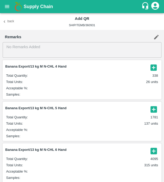
click at [152, 66] on icon "button" at bounding box center [154, 68] width 6 height 6
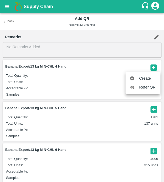
click at [149, 148] on div at bounding box center [82, 91] width 164 height 182
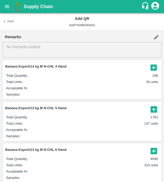
click at [153, 151] on icon "button" at bounding box center [154, 151] width 9 height 9
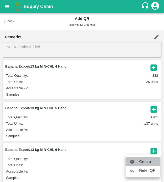
click at [149, 163] on span "Create" at bounding box center [147, 162] width 17 height 6
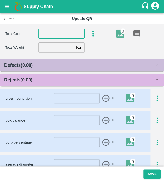
click at [62, 33] on input "number" at bounding box center [61, 34] width 46 height 10
type input "6"
click at [65, 45] on input "number" at bounding box center [56, 48] width 36 height 10
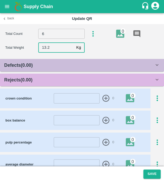
type input "13.2"
click at [65, 68] on div "Defects ( 0.00 )" at bounding box center [79, 65] width 150 height 7
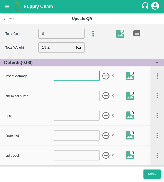
click at [65, 73] on input "number" at bounding box center [77, 76] width 46 height 10
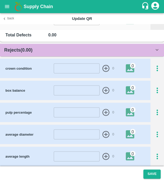
scroll to position [554, 0]
click at [79, 56] on div "Rejects ( 0.00 )" at bounding box center [82, 50] width 164 height 13
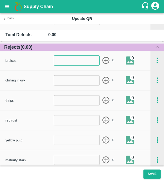
click at [78, 60] on input "number" at bounding box center [77, 61] width 46 height 10
type input "1"
click at [103, 59] on icon "button" at bounding box center [106, 60] width 9 height 9
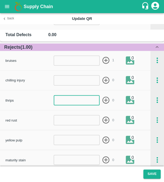
click at [86, 101] on input "number" at bounding box center [77, 100] width 46 height 10
type input "1"
click at [107, 101] on icon "button" at bounding box center [106, 100] width 7 height 7
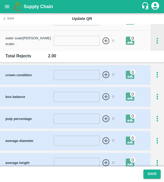
scroll to position [738, 0]
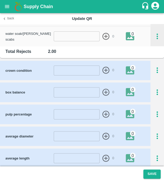
click at [156, 115] on icon "button" at bounding box center [157, 114] width 9 height 9
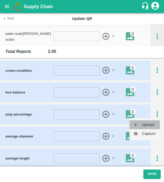
click at [149, 125] on li "Upload" at bounding box center [145, 125] width 30 height 9
type input "C:\fakepath\IMG_20250505_125631.jpg"
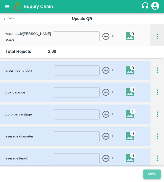
click at [149, 174] on button "Save" at bounding box center [152, 174] width 17 height 9
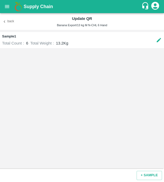
click at [5, 19] on icon "button" at bounding box center [4, 21] width 5 height 5
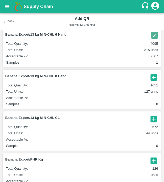
scroll to position [118, 0]
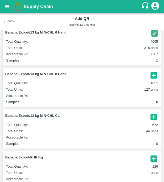
click at [151, 75] on icon "button" at bounding box center [154, 75] width 6 height 6
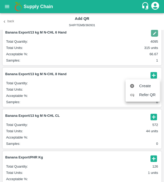
click at [139, 43] on div at bounding box center [82, 91] width 164 height 182
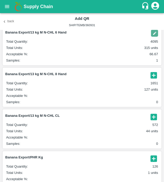
click at [152, 32] on img "button" at bounding box center [154, 33] width 7 height 7
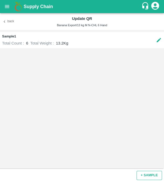
click at [149, 178] on button "+ SAMPLE" at bounding box center [149, 175] width 25 height 9
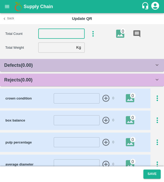
click at [46, 33] on input "number" at bounding box center [61, 34] width 46 height 10
type input "6"
click at [46, 48] on input "number" at bounding box center [56, 48] width 36 height 10
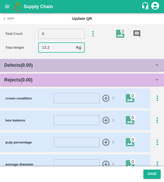
type input "13.2"
click at [50, 76] on div "Rejects ( 0.00 )" at bounding box center [79, 79] width 150 height 7
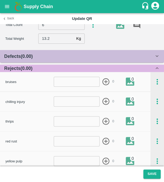
scroll to position [9, 0]
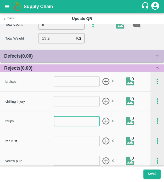
click at [71, 120] on input "number" at bounding box center [77, 121] width 46 height 10
type input "1"
click at [103, 122] on icon "button" at bounding box center [106, 121] width 9 height 9
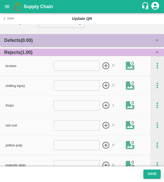
scroll to position [25, 0]
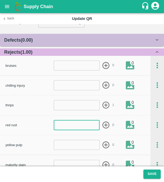
click at [80, 125] on input "number" at bounding box center [77, 125] width 46 height 10
type input "1"
click at [108, 123] on icon "button" at bounding box center [106, 125] width 7 height 7
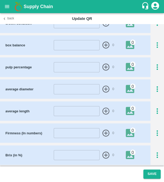
scroll to position [261, 0]
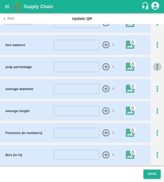
click at [156, 66] on icon "button" at bounding box center [157, 67] width 9 height 9
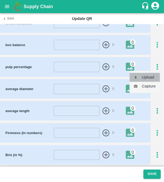
click at [154, 75] on li "Upload" at bounding box center [145, 77] width 30 height 9
type input "C:\fakepath\IMG_20250505_125631.jpg"
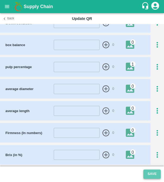
click at [154, 174] on button "Save" at bounding box center [152, 174] width 17 height 9
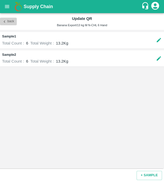
click at [12, 23] on button "Back" at bounding box center [8, 22] width 17 height 8
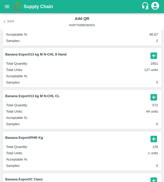
scroll to position [138, 0]
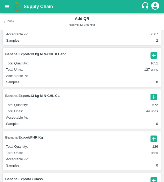
click at [153, 55] on icon "button" at bounding box center [154, 55] width 9 height 9
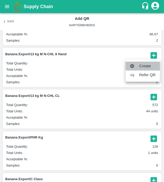
click at [152, 66] on span "Create" at bounding box center [147, 66] width 17 height 6
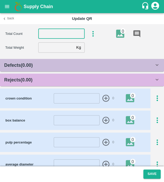
click at [69, 33] on input "number" at bounding box center [61, 34] width 46 height 10
type input "8"
click at [63, 48] on input "number" at bounding box center [56, 48] width 36 height 10
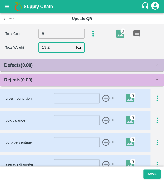
type input "13.2"
click at [74, 77] on div "Rejects ( 0.00 )" at bounding box center [79, 79] width 150 height 7
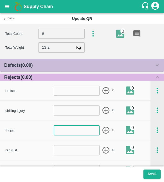
click at [68, 126] on input "number" at bounding box center [77, 130] width 46 height 10
type input "1"
click at [103, 129] on icon "button" at bounding box center [106, 130] width 9 height 9
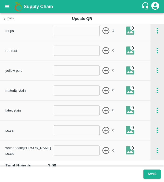
scroll to position [100, 0]
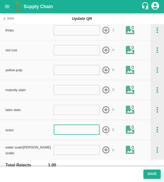
click at [83, 130] on input "number" at bounding box center [77, 130] width 46 height 10
type input "1"
click at [107, 127] on icon "button" at bounding box center [106, 129] width 7 height 7
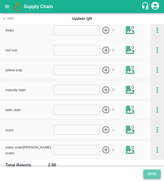
click at [152, 174] on button "Save" at bounding box center [152, 174] width 17 height 9
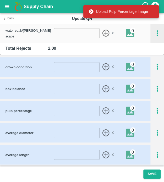
scroll to position [224, 0]
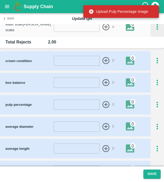
click at [152, 106] on div at bounding box center [158, 105] width 14 height 9
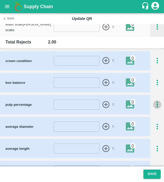
click at [154, 103] on icon "button" at bounding box center [157, 105] width 9 height 9
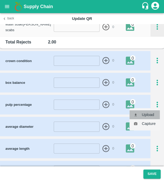
click at [154, 111] on li "Upload" at bounding box center [145, 115] width 30 height 9
type input "C:\fakepath\IMG_20250505_125631.jpg"
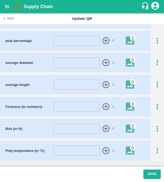
scroll to position [290, 0]
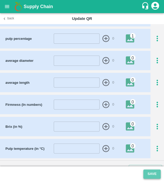
click at [145, 173] on button "Save" at bounding box center [152, 174] width 17 height 9
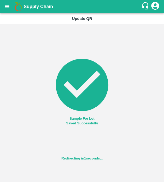
click at [22, 80] on div "Sample For Lot Saved Successfully" at bounding box center [82, 90] width 164 height 73
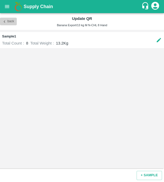
click at [13, 21] on button "Back" at bounding box center [8, 22] width 17 height 8
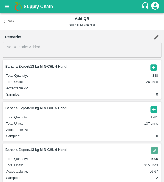
click at [150, 104] on article "Banana Export/13 kg M N-CHL 5 Hand Total Quantity : 1781 Total Units : 137 unit…" at bounding box center [82, 121] width 159 height 39
click at [151, 111] on icon "button" at bounding box center [154, 109] width 6 height 6
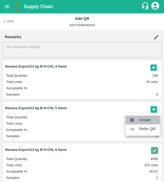
click at [147, 121] on span "Create" at bounding box center [147, 120] width 17 height 6
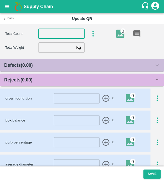
click at [63, 37] on input "number" at bounding box center [61, 34] width 46 height 10
type input "5"
click at [60, 51] on input "number" at bounding box center [56, 48] width 36 height 10
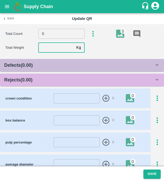
click at [60, 51] on input "number" at bounding box center [56, 48] width 36 height 10
type input "13.2"
click at [67, 83] on div "Rejects ( 0.00 )" at bounding box center [79, 79] width 150 height 7
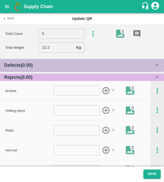
click at [69, 91] on input "number" at bounding box center [77, 91] width 46 height 10
type input "1"
click at [104, 91] on icon "button" at bounding box center [106, 90] width 7 height 7
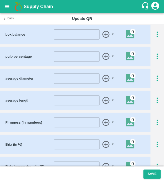
scroll to position [299, 0]
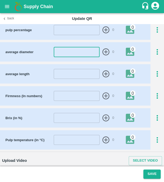
click at [80, 50] on input "number" at bounding box center [77, 52] width 46 height 10
type input "44"
click at [103, 50] on icon "button" at bounding box center [106, 52] width 7 height 7
click at [84, 51] on input "number" at bounding box center [76, 52] width 44 height 10
type input "5"
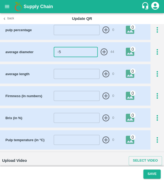
type input "-5"
click at [105, 51] on icon "button" at bounding box center [104, 52] width 9 height 9
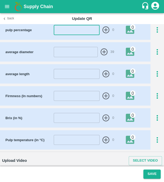
click at [80, 27] on input "number" at bounding box center [77, 30] width 46 height 10
click at [157, 27] on icon "button" at bounding box center [157, 30] width 1 height 6
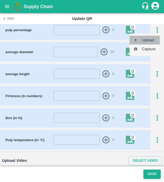
click at [154, 38] on li "Upload" at bounding box center [145, 40] width 30 height 9
type input "C:\fakepath\IMG_20250505_125631.jpg"
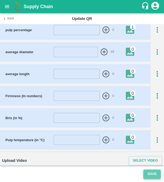
click at [146, 171] on button "Save" at bounding box center [152, 174] width 17 height 9
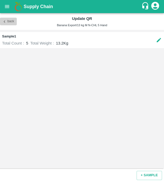
click at [11, 21] on button "Back" at bounding box center [8, 22] width 17 height 8
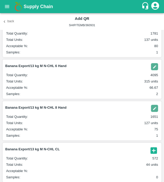
scroll to position [87, 0]
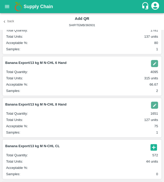
click at [153, 61] on img "button" at bounding box center [154, 63] width 7 height 7
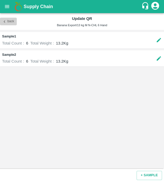
click at [11, 21] on button "Back" at bounding box center [8, 22] width 17 height 8
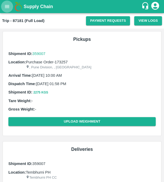
click at [5, 5] on icon "open drawer" at bounding box center [7, 6] width 4 height 3
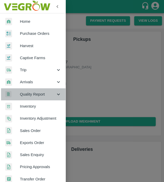
click at [43, 97] on div "Quality Report" at bounding box center [33, 94] width 66 height 12
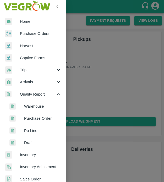
click at [47, 106] on span "Warehouse" at bounding box center [42, 107] width 37 height 6
